Goal: Browse casually

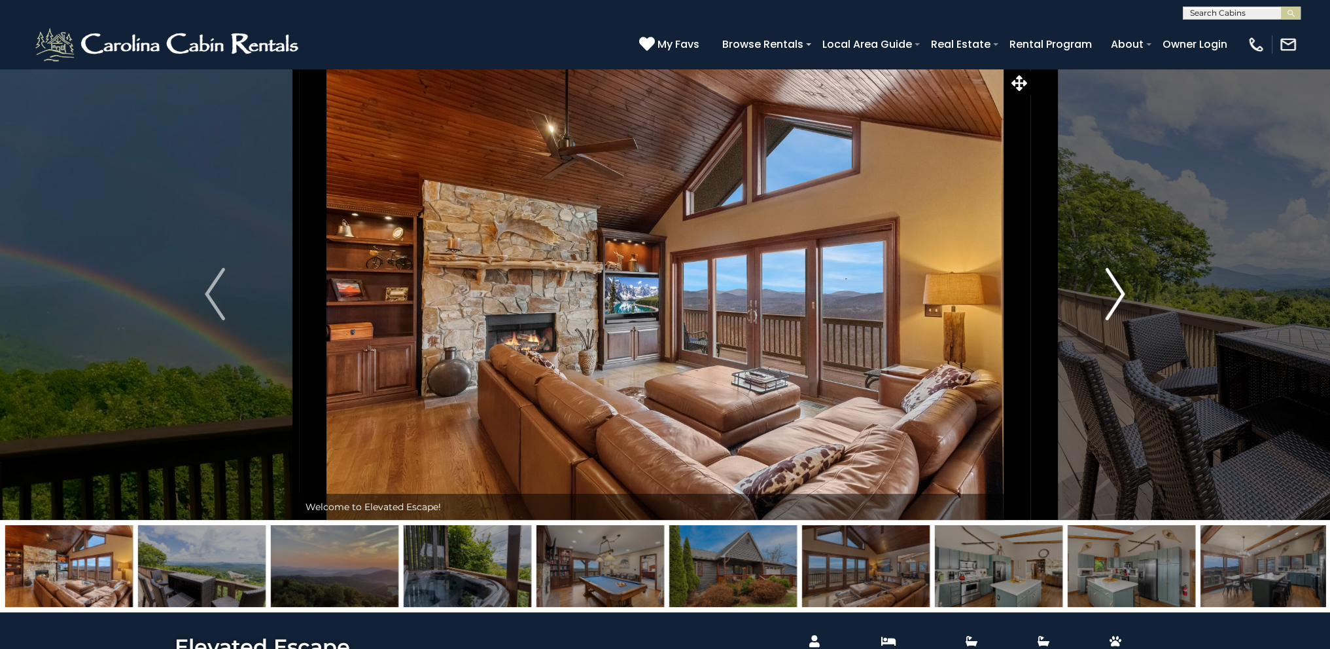
click at [1112, 298] on img "Next" at bounding box center [1115, 294] width 20 height 52
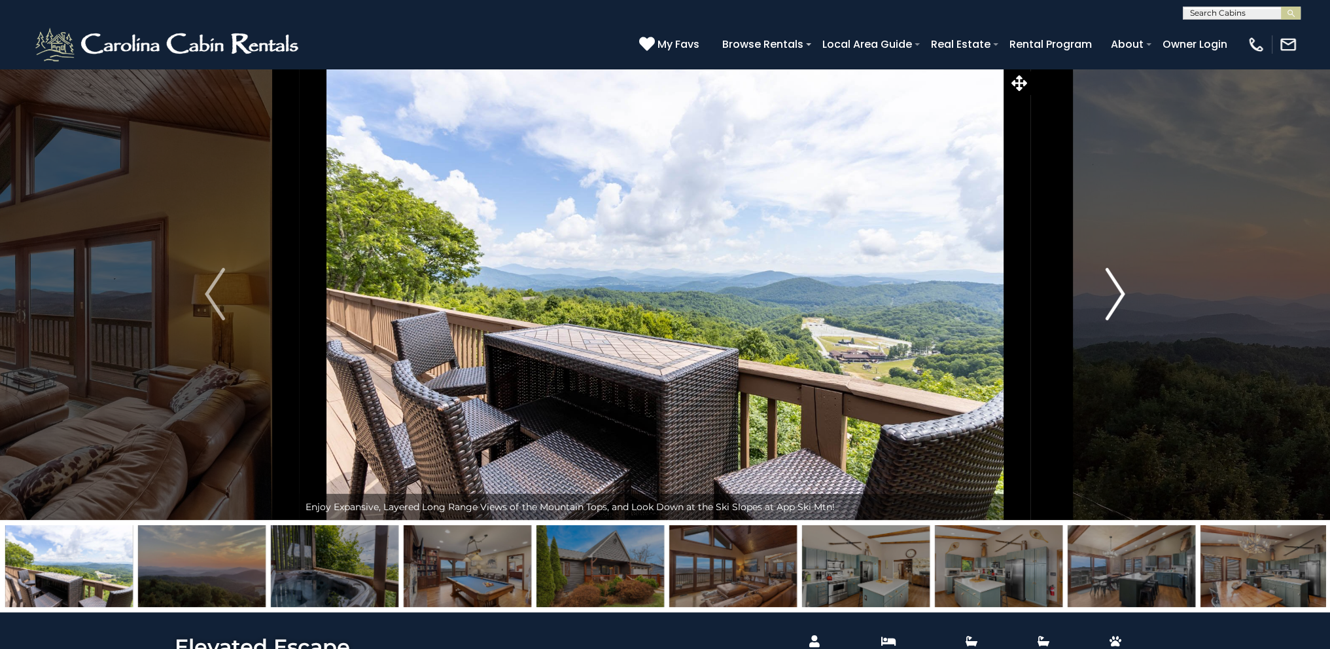
click at [1112, 298] on img "Next" at bounding box center [1115, 294] width 20 height 52
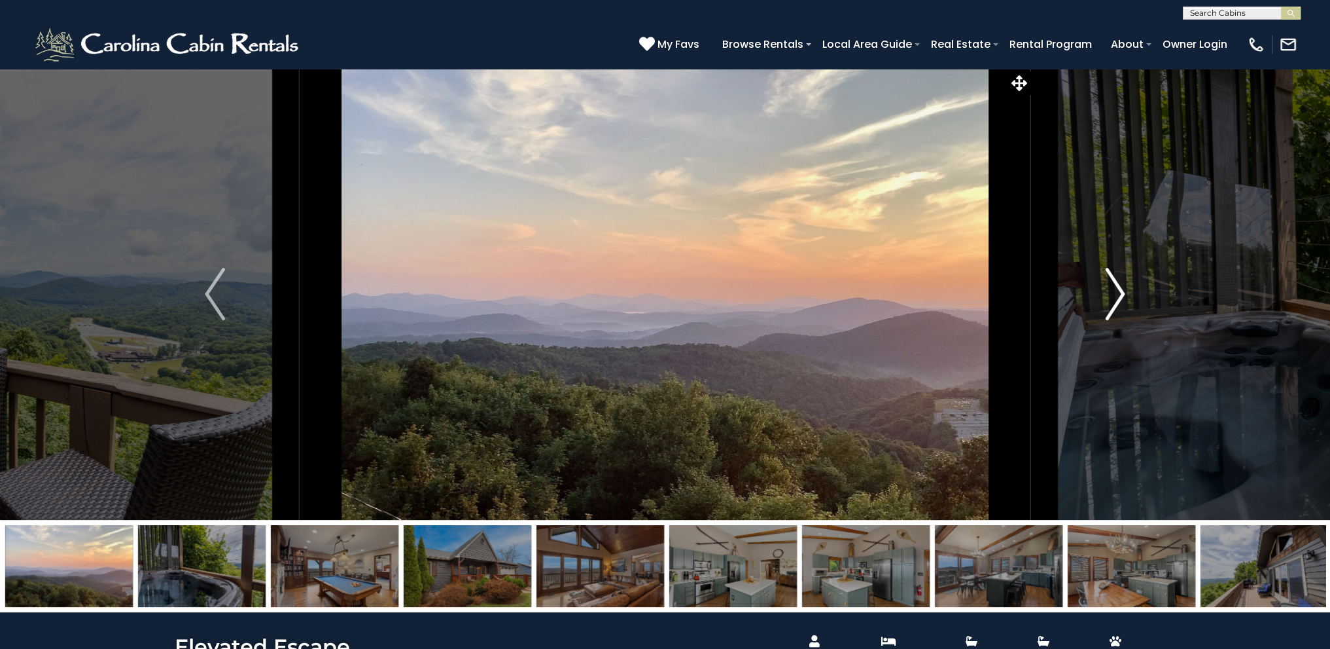
click at [1112, 298] on img "Next" at bounding box center [1115, 294] width 20 height 52
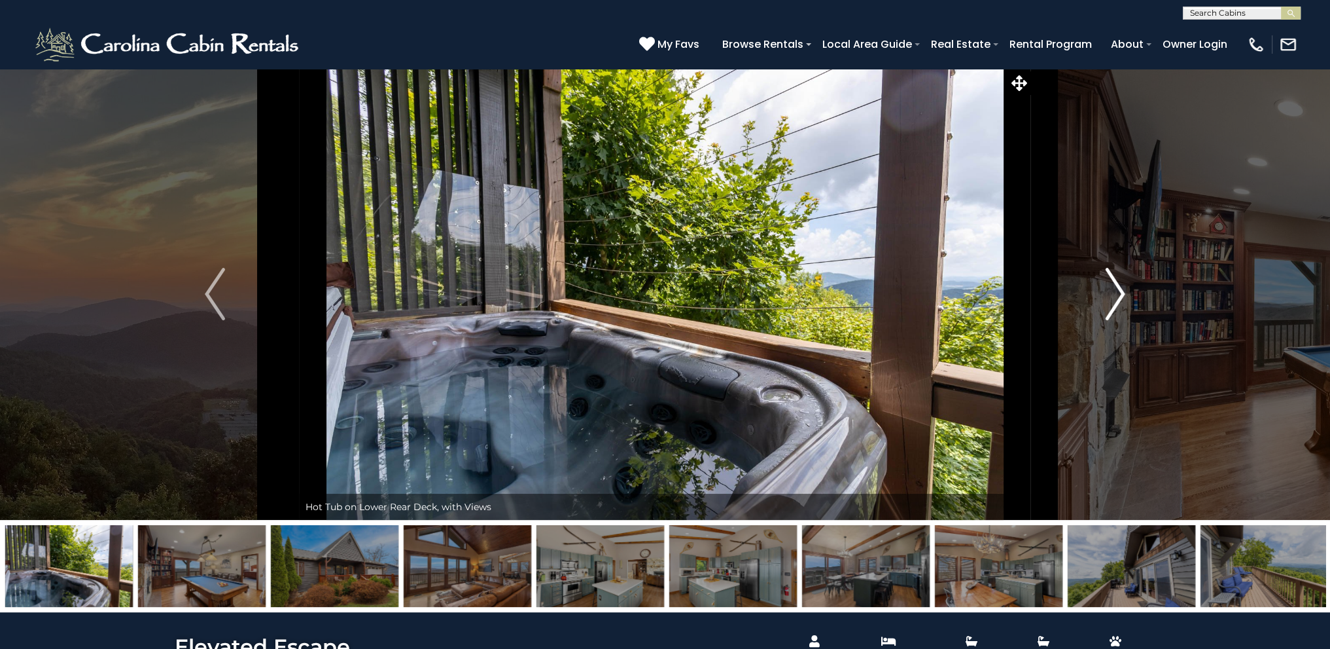
click at [1112, 298] on img "Next" at bounding box center [1115, 294] width 20 height 52
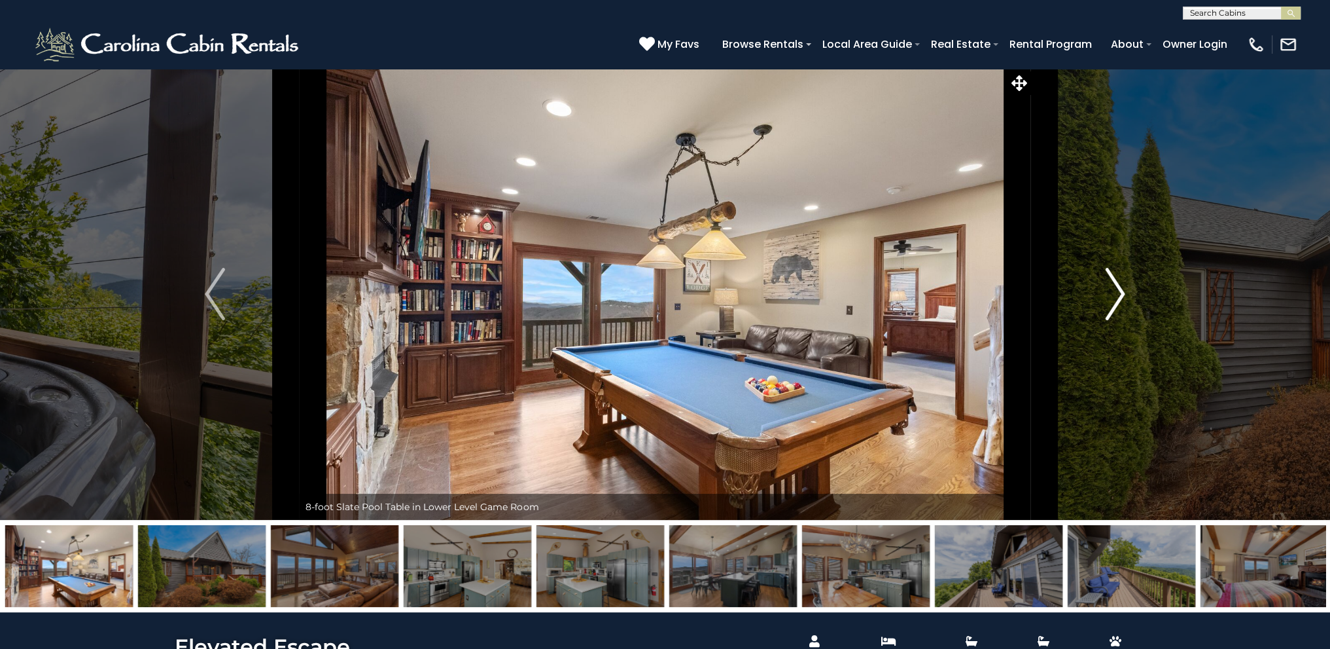
click at [1112, 298] on img "Next" at bounding box center [1115, 294] width 20 height 52
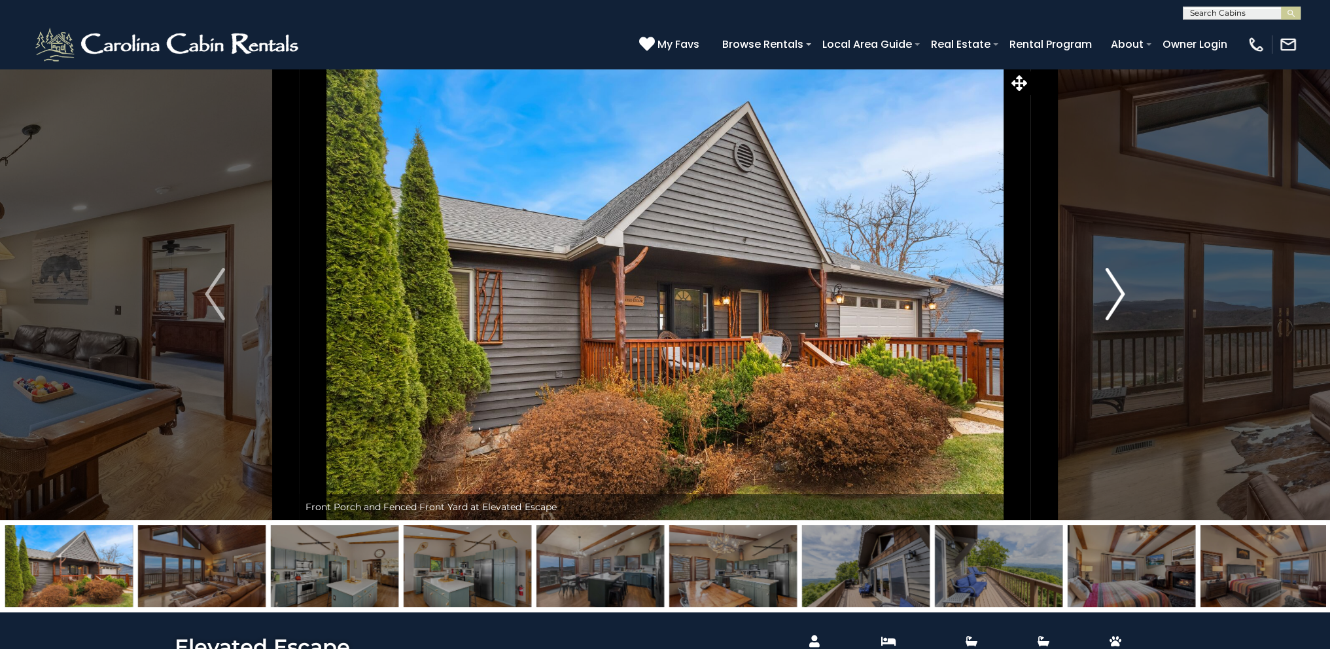
click at [1112, 298] on img "Next" at bounding box center [1115, 294] width 20 height 52
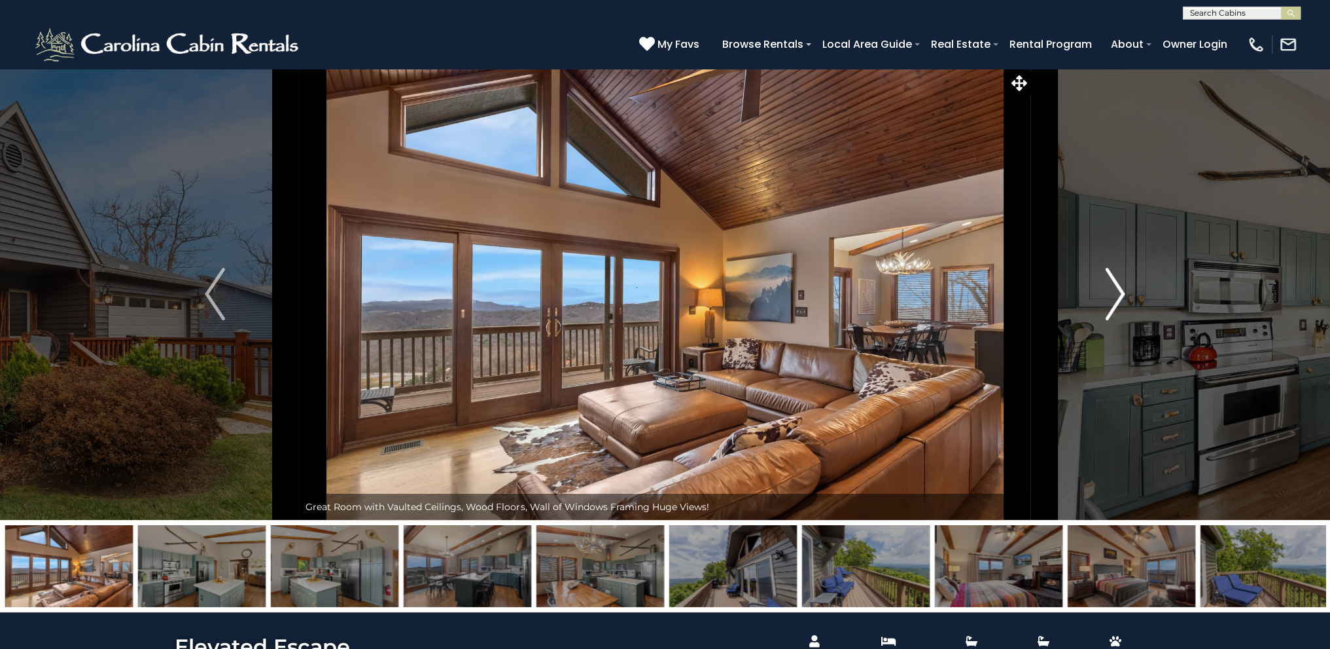
click at [1112, 298] on img "Next" at bounding box center [1115, 294] width 20 height 52
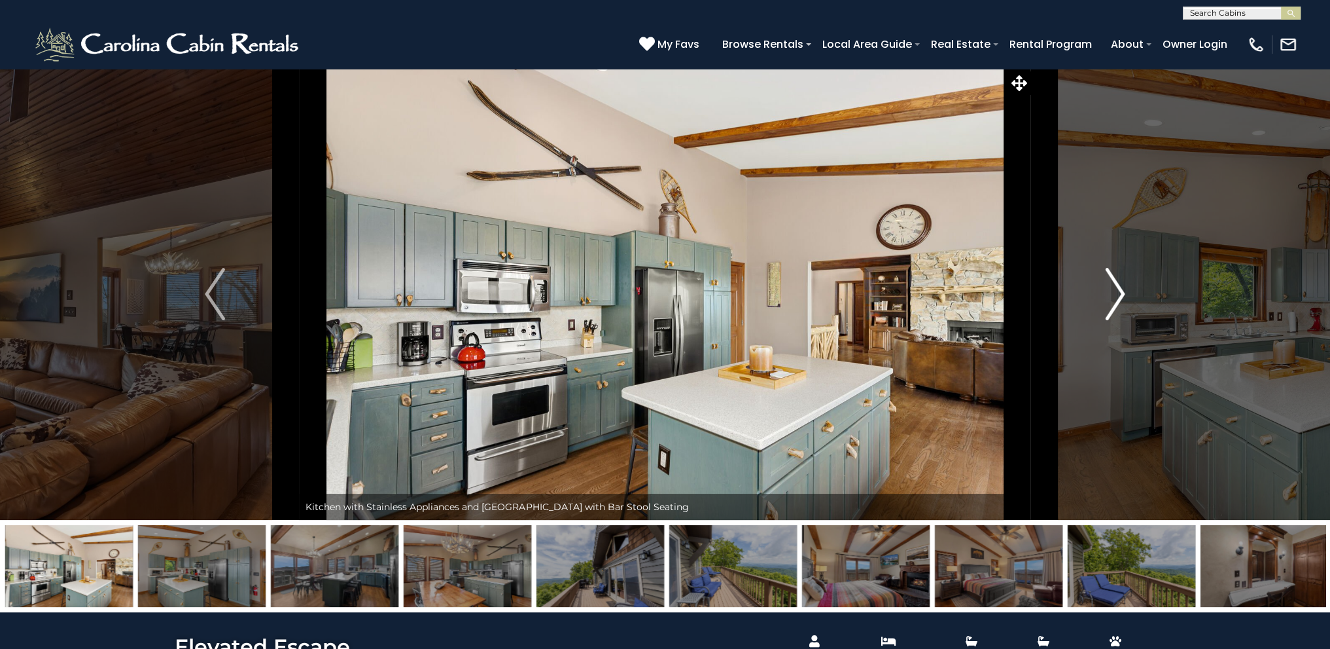
click at [1112, 298] on img "Next" at bounding box center [1115, 294] width 20 height 52
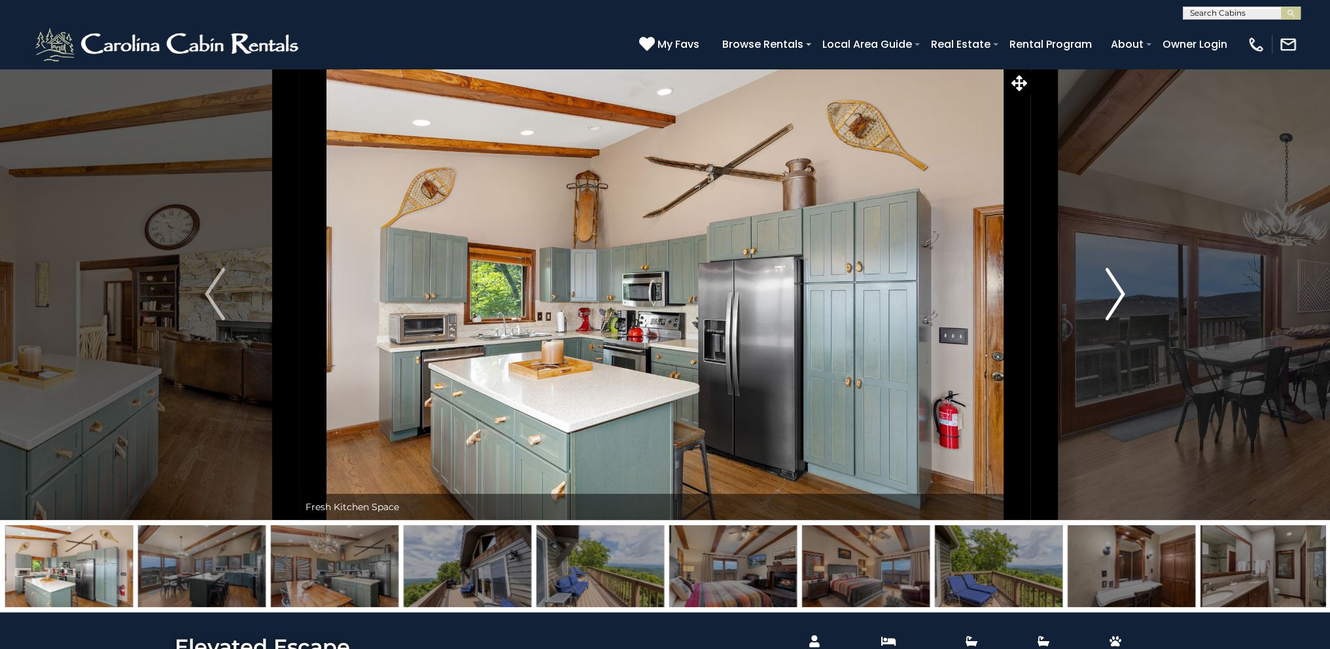
click at [1112, 298] on img "Next" at bounding box center [1115, 294] width 20 height 52
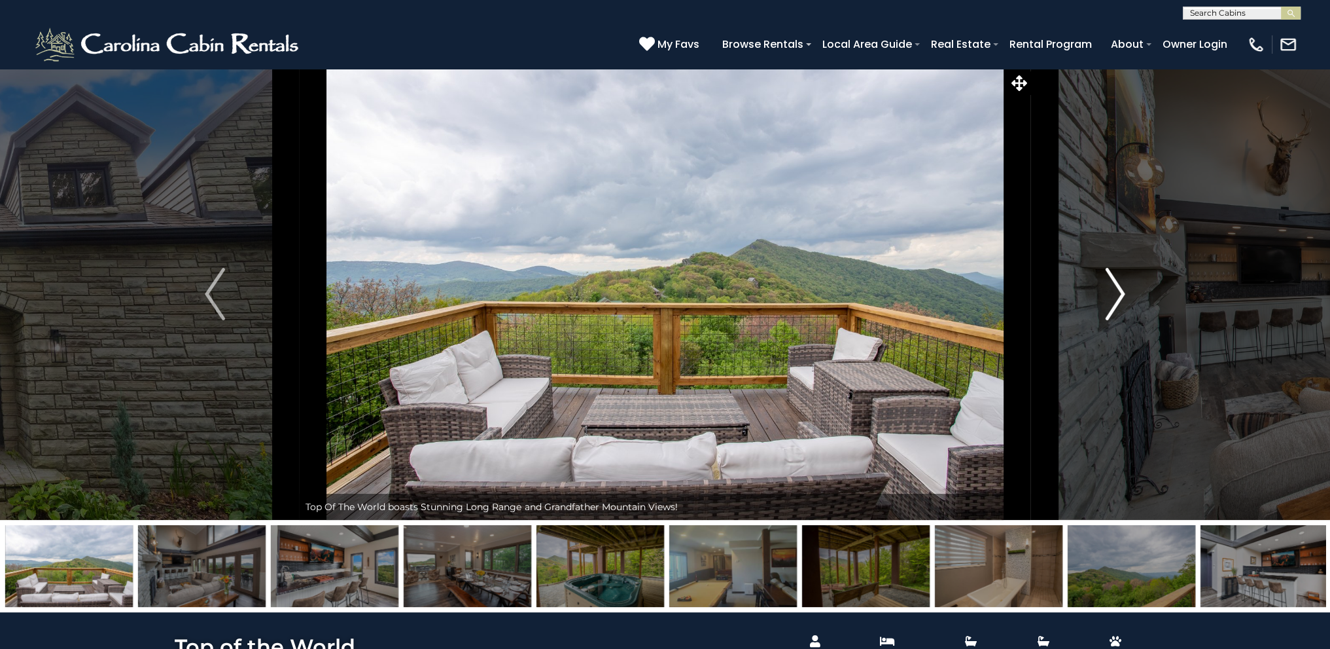
click at [1115, 300] on img "Next" at bounding box center [1115, 294] width 20 height 52
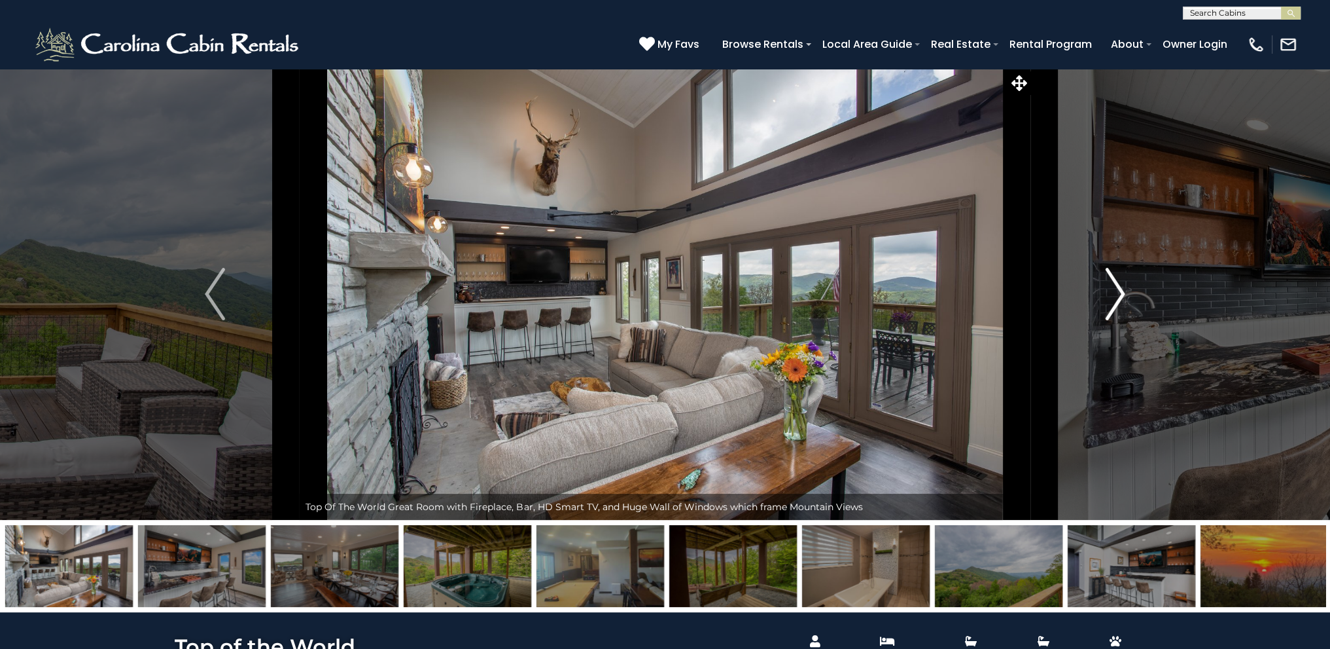
click at [1115, 298] on img "Next" at bounding box center [1115, 294] width 20 height 52
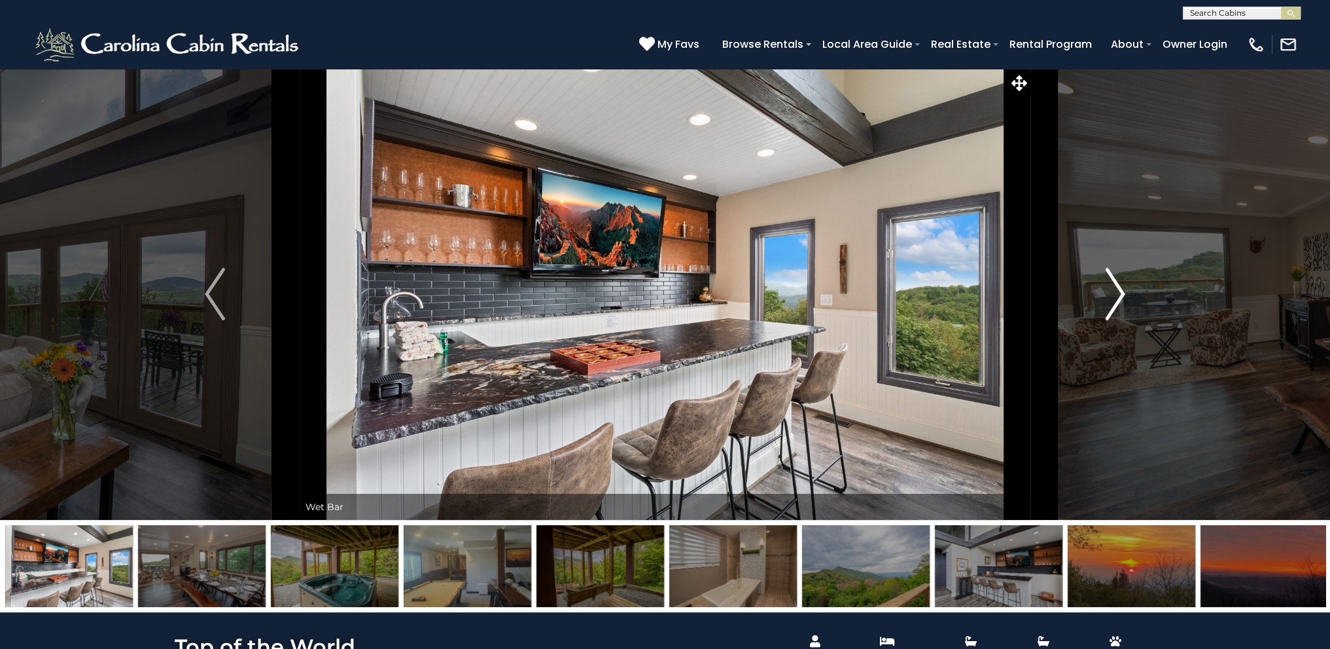
click at [1115, 298] on img "Next" at bounding box center [1115, 294] width 20 height 52
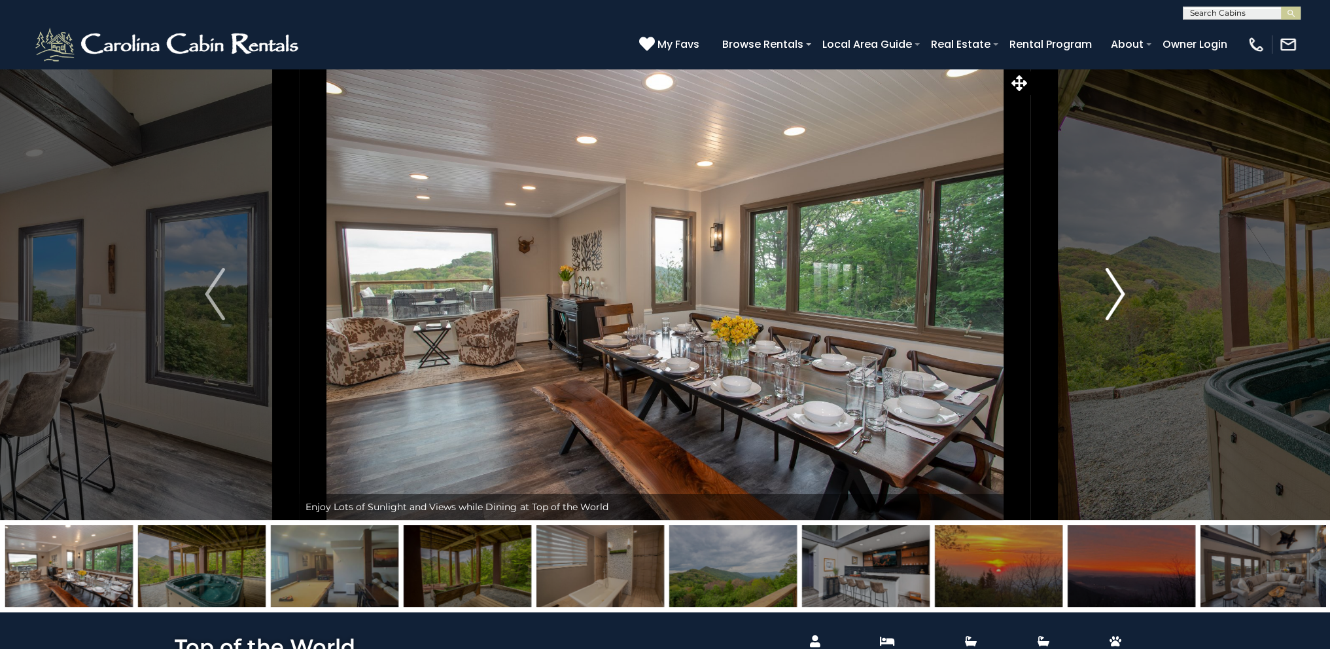
click at [1115, 298] on img "Next" at bounding box center [1115, 294] width 20 height 52
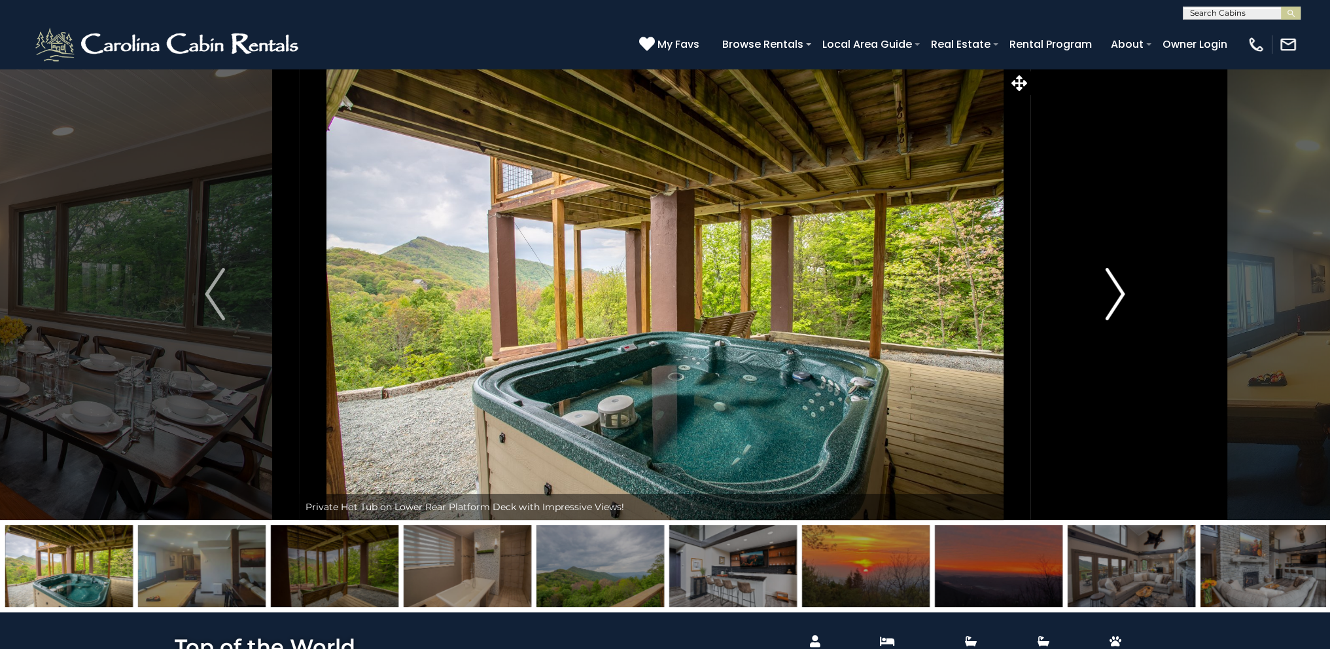
click at [1115, 298] on img "Next" at bounding box center [1115, 294] width 20 height 52
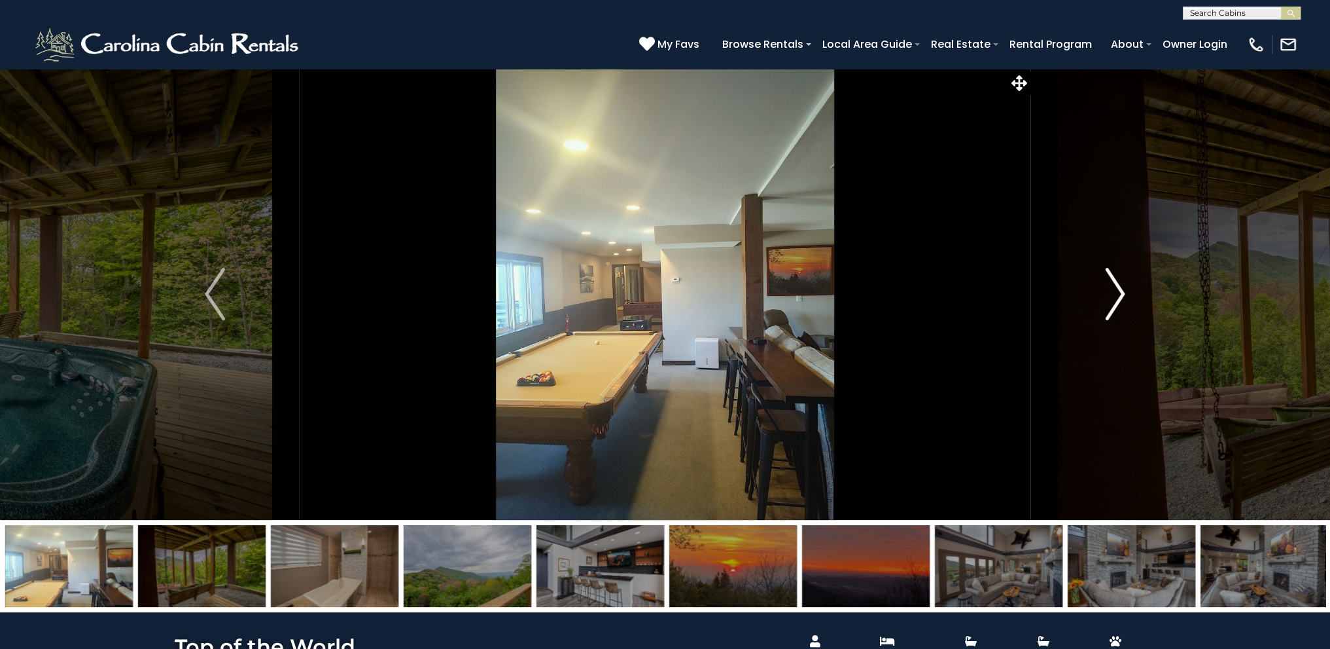
click at [1115, 298] on img "Next" at bounding box center [1115, 294] width 20 height 52
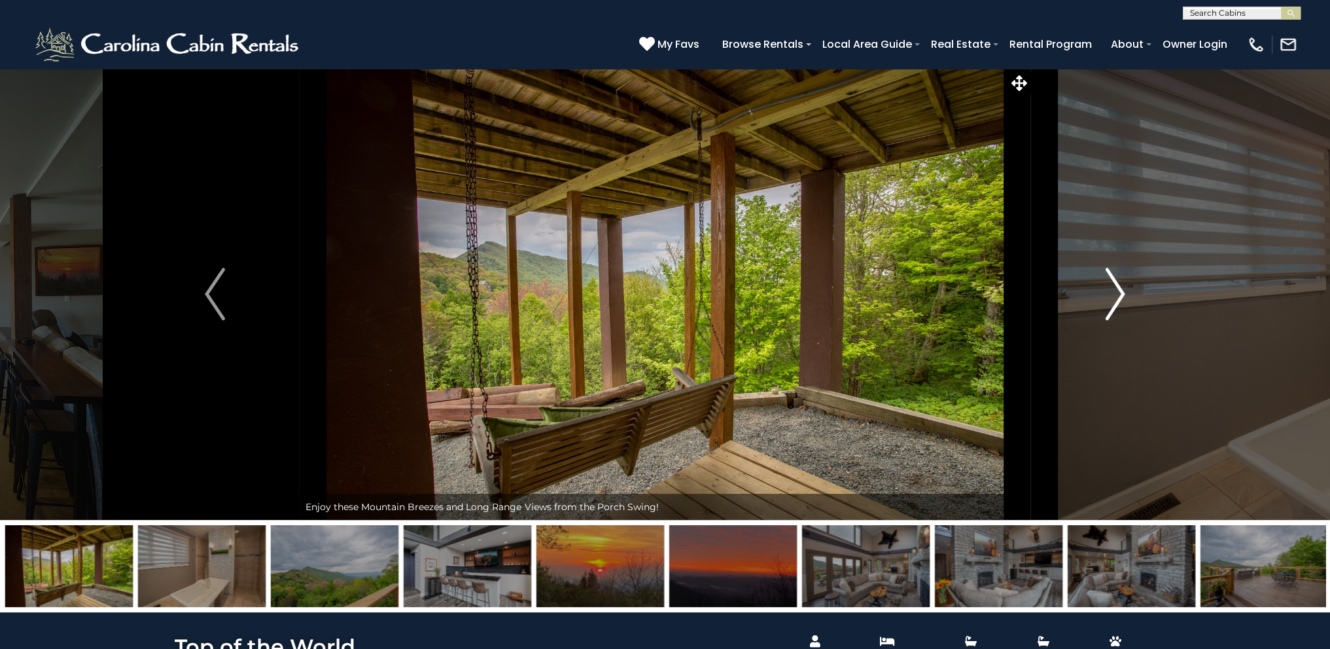
click at [1115, 298] on img "Next" at bounding box center [1115, 294] width 20 height 52
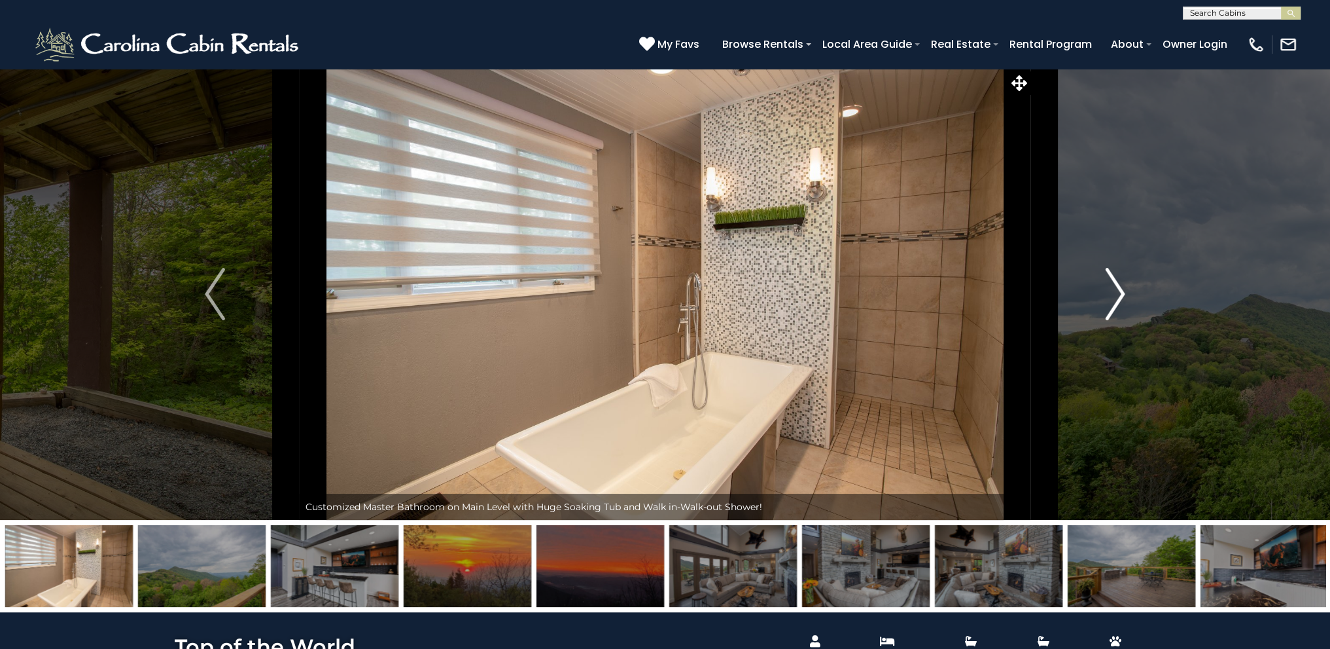
click at [1115, 298] on img "Next" at bounding box center [1115, 294] width 20 height 52
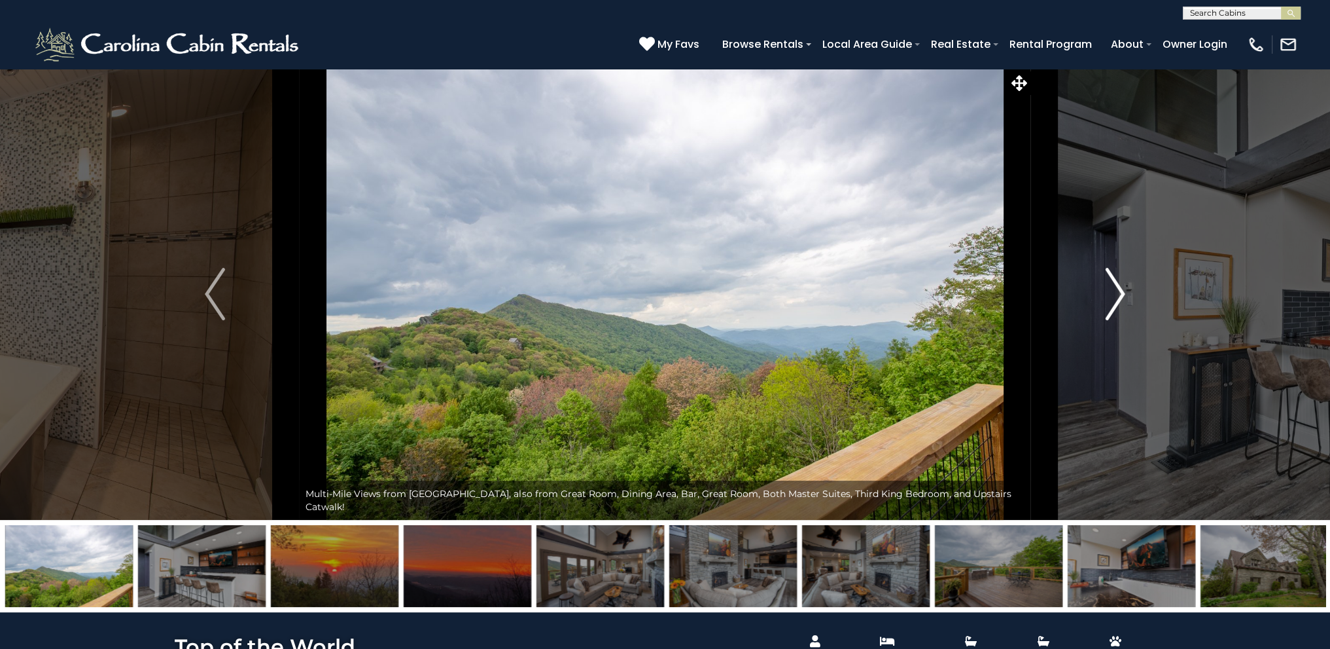
click at [1115, 298] on img "Next" at bounding box center [1115, 294] width 20 height 52
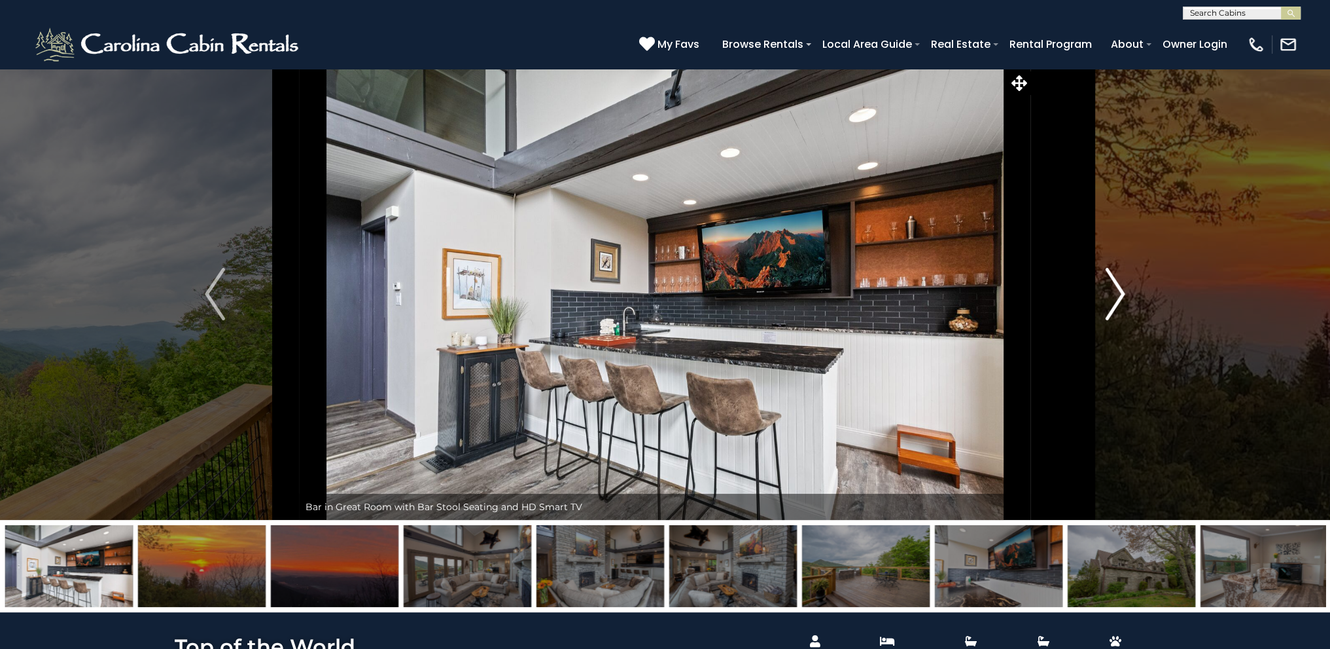
click at [1115, 298] on img "Next" at bounding box center [1115, 294] width 20 height 52
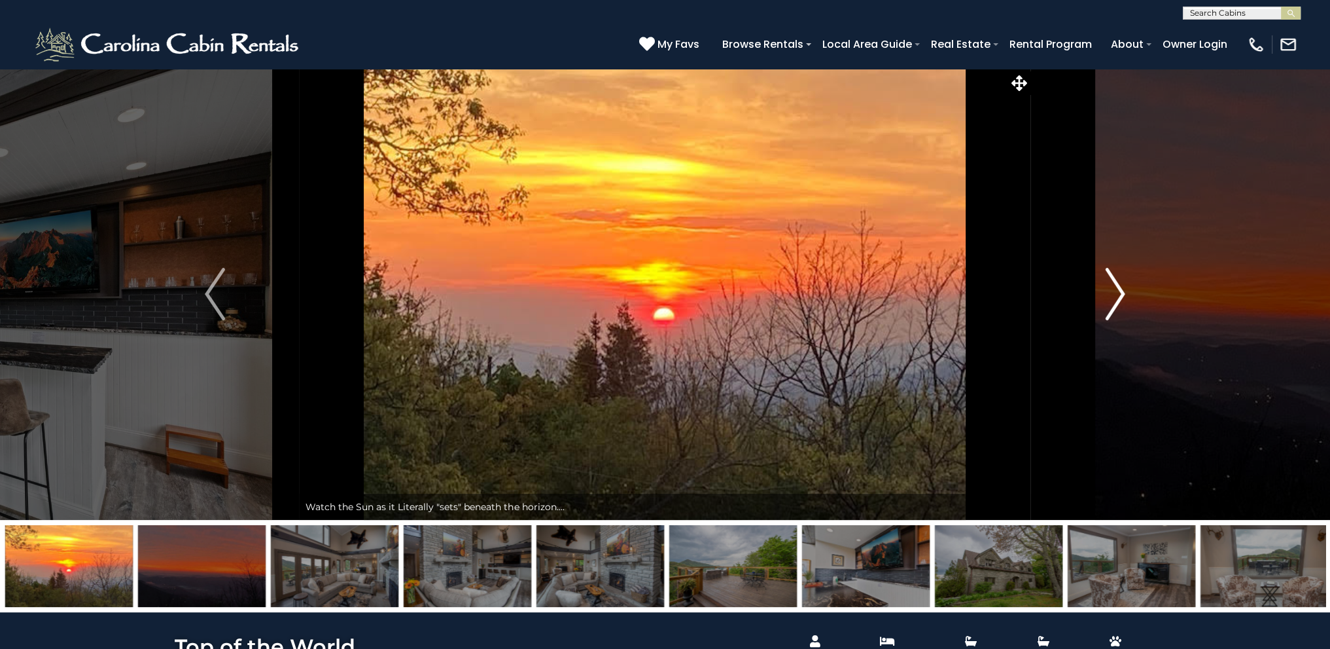
click at [1115, 298] on img "Next" at bounding box center [1115, 294] width 20 height 52
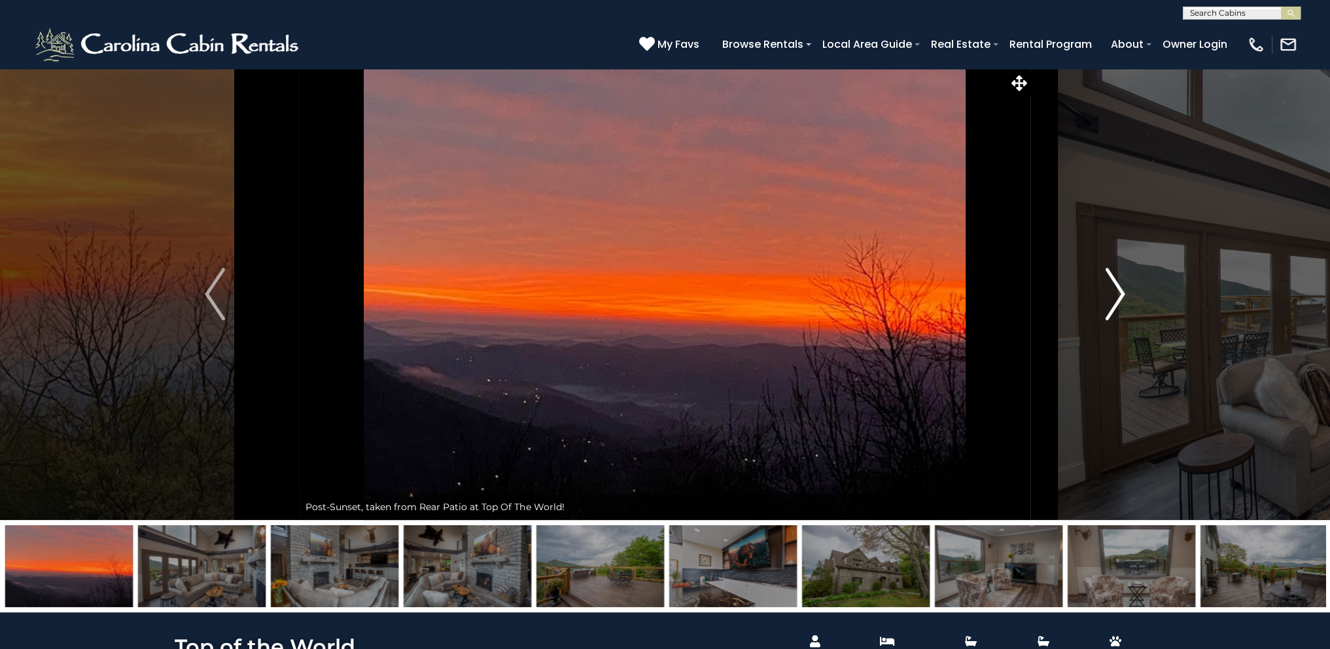
click at [1115, 298] on img "Next" at bounding box center [1115, 294] width 20 height 52
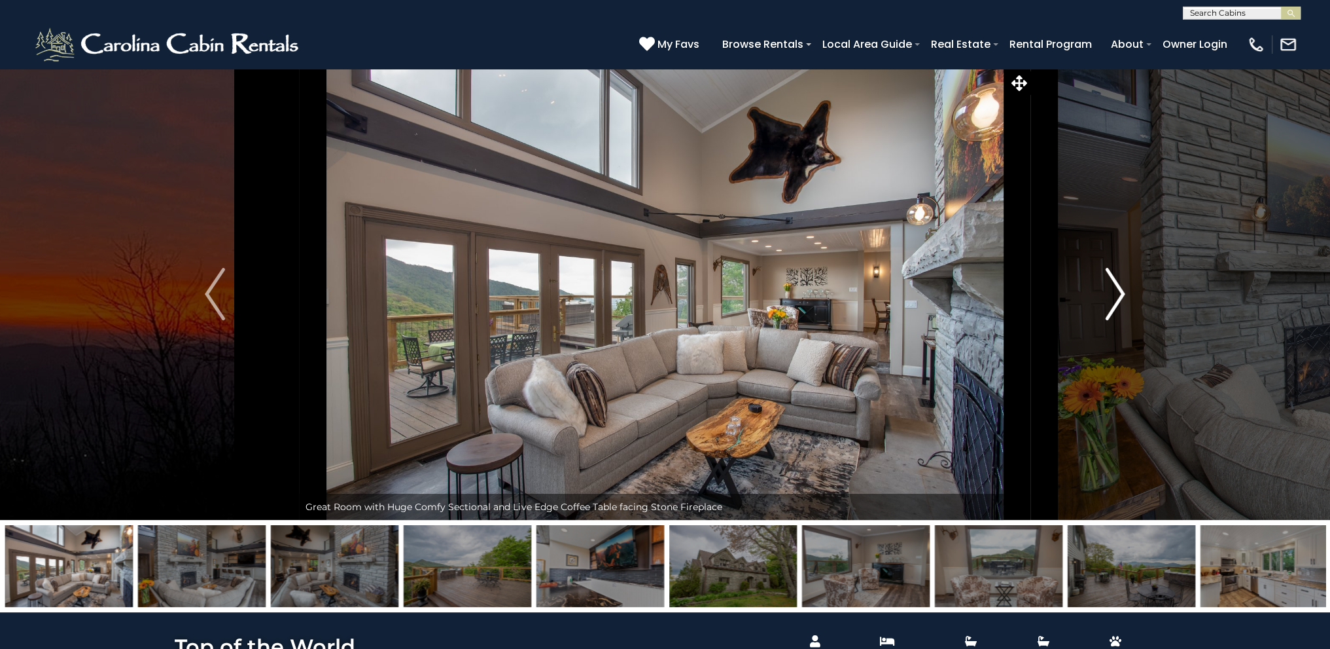
click at [1115, 298] on img "Next" at bounding box center [1115, 294] width 20 height 52
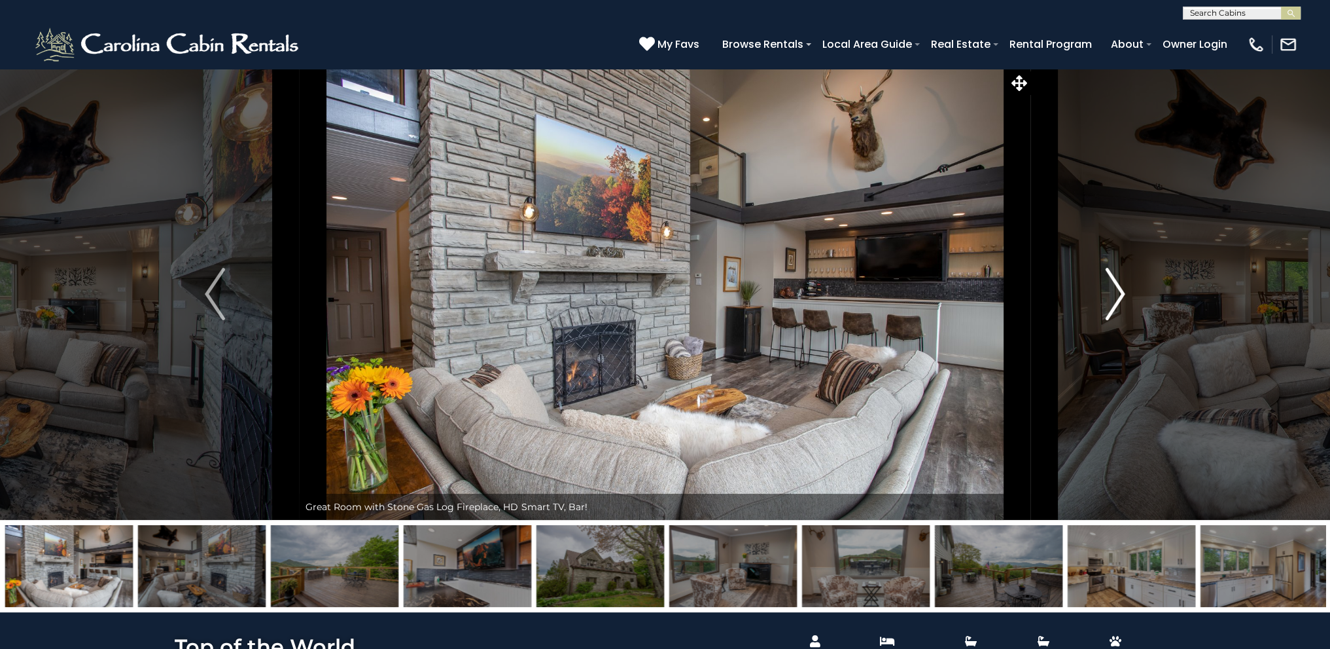
click at [1115, 298] on img "Next" at bounding box center [1115, 294] width 20 height 52
